Goal: Check status: Check status

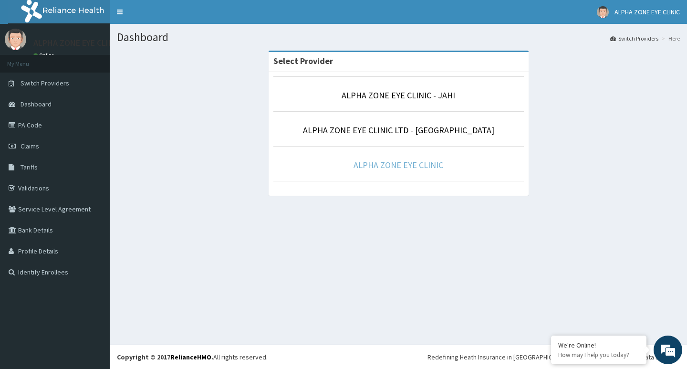
click at [402, 165] on link "ALPHA ZONE EYE CLINIC" at bounding box center [399, 164] width 90 height 11
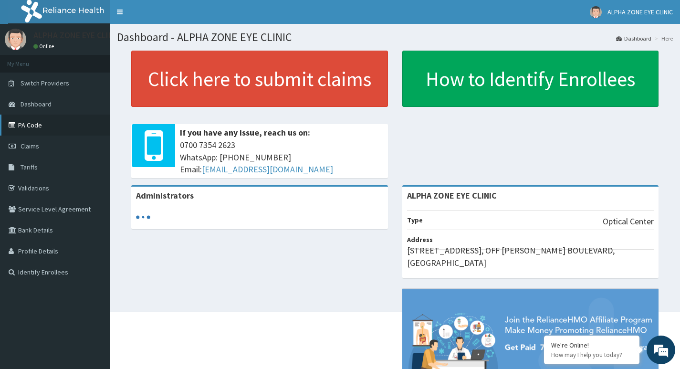
click at [28, 123] on link "PA Code" at bounding box center [55, 125] width 110 height 21
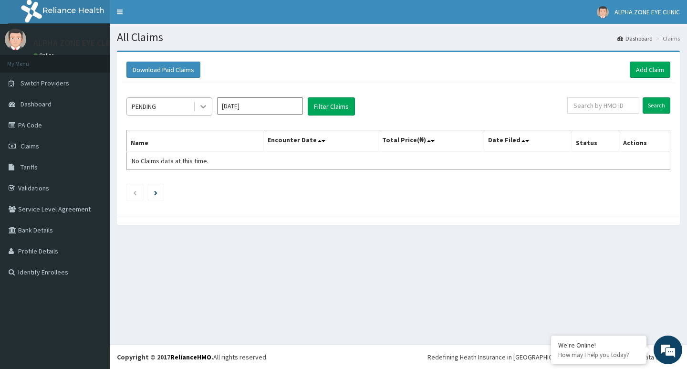
click at [204, 107] on icon at bounding box center [203, 106] width 6 height 3
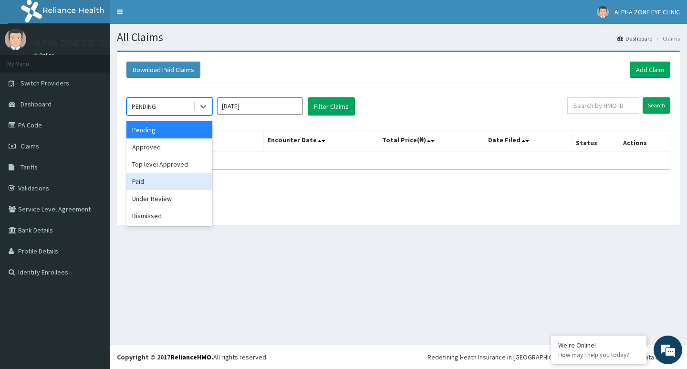
click at [164, 182] on div "Paid" at bounding box center [170, 181] width 86 height 17
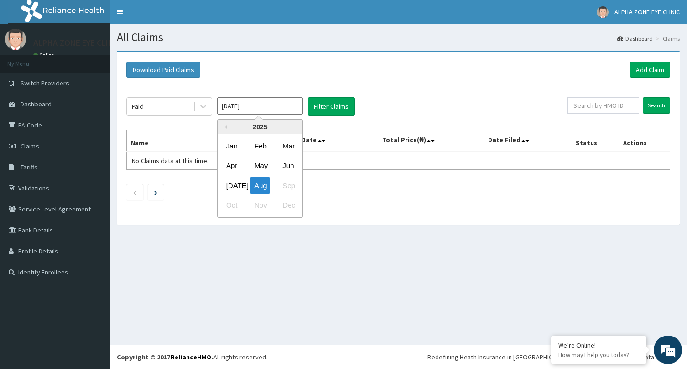
click at [285, 104] on input "[DATE]" at bounding box center [260, 105] width 86 height 17
click at [228, 165] on div "Apr" at bounding box center [231, 166] width 19 height 18
type input "Apr 2025"
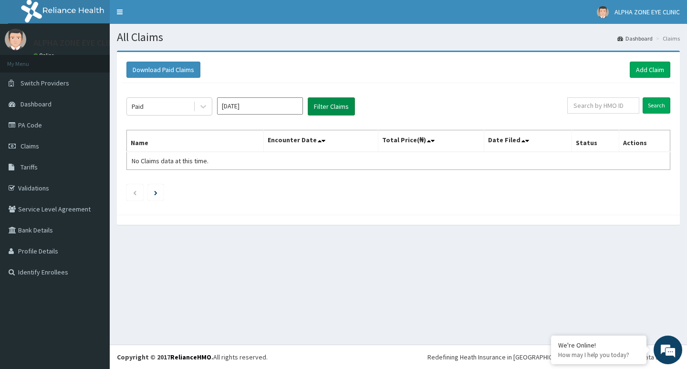
click at [327, 106] on button "Filter Claims" at bounding box center [331, 106] width 47 height 18
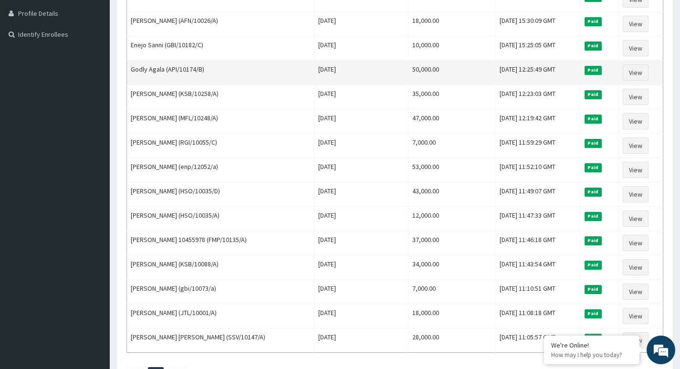
scroll to position [317, 0]
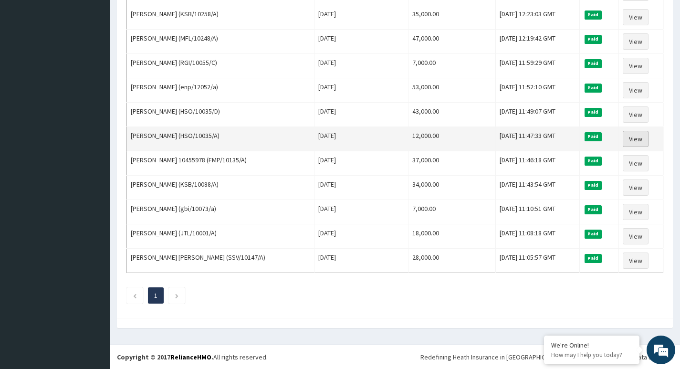
click at [637, 135] on link "View" at bounding box center [636, 139] width 26 height 16
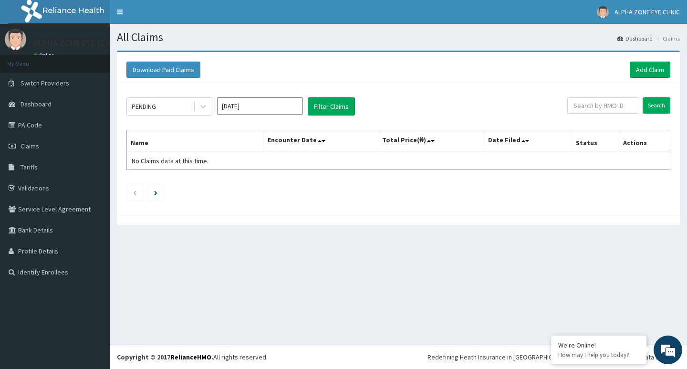
click at [279, 106] on input "Aug 2025" at bounding box center [260, 105] width 86 height 17
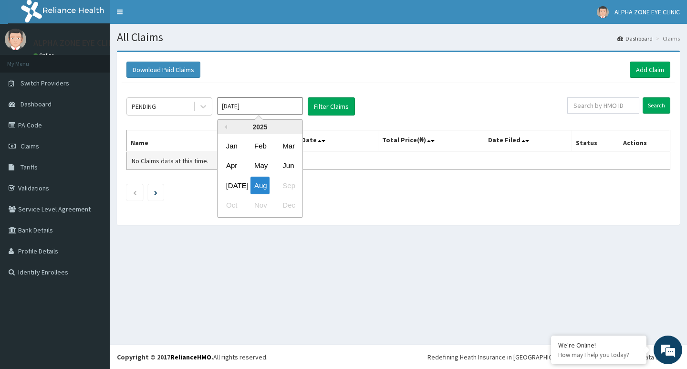
click at [233, 163] on div "Apr" at bounding box center [231, 166] width 19 height 18
type input "Apr 2025"
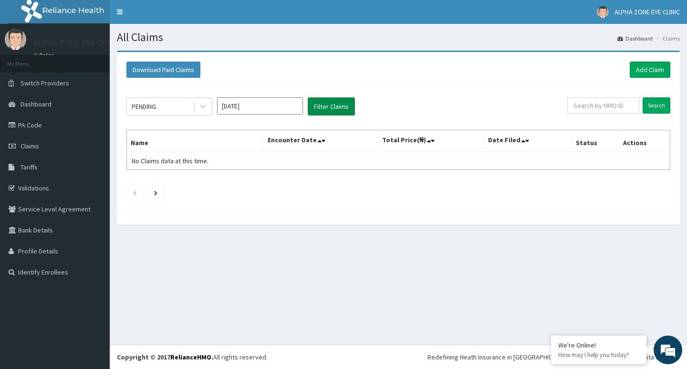
click at [330, 105] on button "Filter Claims" at bounding box center [331, 106] width 47 height 18
drag, startPoint x: 204, startPoint y: 109, endPoint x: 200, endPoint y: 116, distance: 8.5
click at [204, 108] on icon at bounding box center [204, 107] width 10 height 10
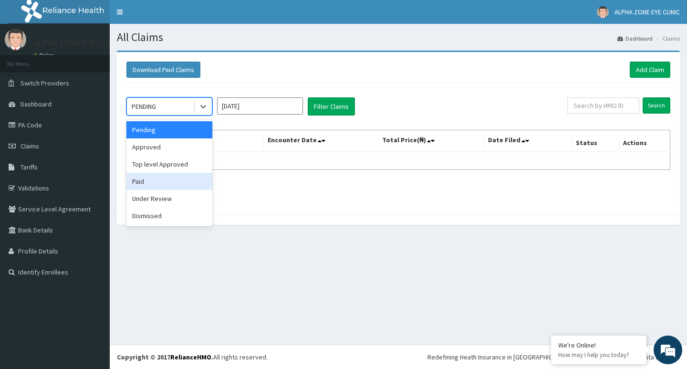
click at [144, 182] on div "Paid" at bounding box center [170, 181] width 86 height 17
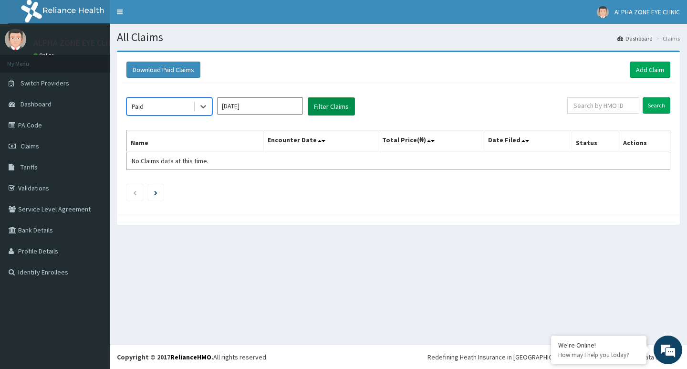
click at [330, 108] on button "Filter Claims" at bounding box center [331, 106] width 47 height 18
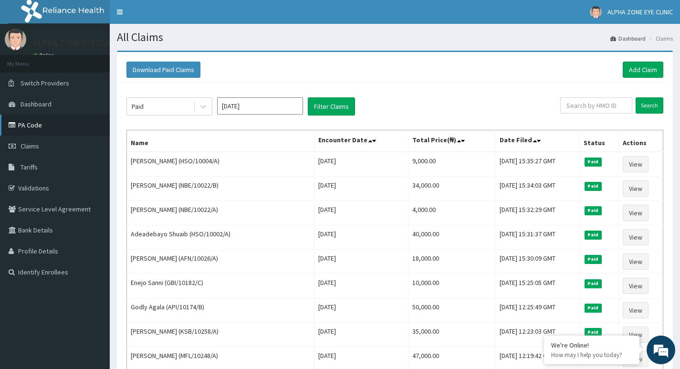
click at [30, 125] on link "PA Code" at bounding box center [55, 125] width 110 height 21
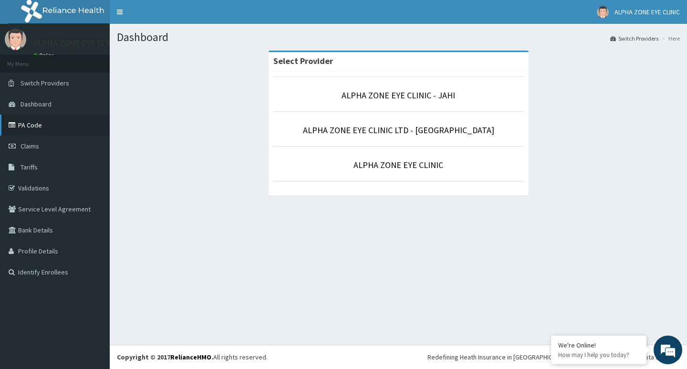
click at [41, 123] on link "PA Code" at bounding box center [55, 125] width 110 height 21
click at [416, 164] on link "ALPHA ZONE EYE CLINIC" at bounding box center [399, 164] width 90 height 11
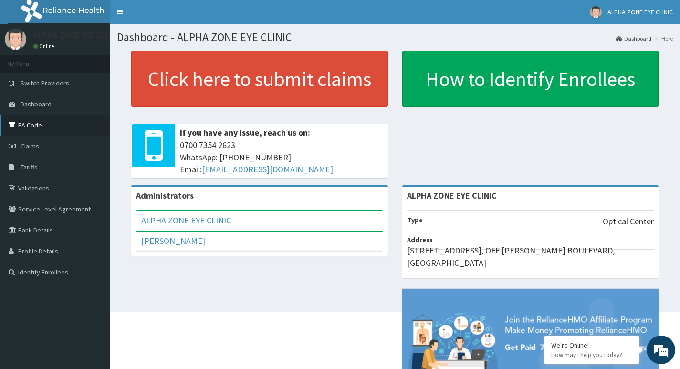
click at [34, 128] on link "PA Code" at bounding box center [55, 125] width 110 height 21
